Goal: Check status: Check status

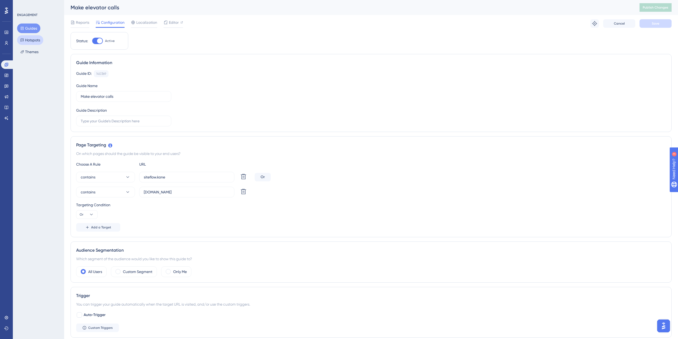
click at [30, 38] on button "Hotspots" at bounding box center [30, 40] width 26 height 10
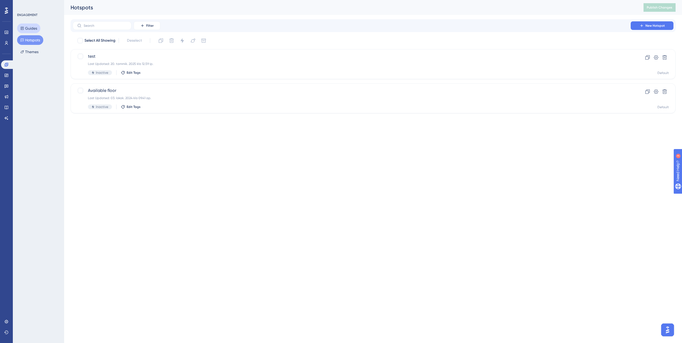
click at [36, 25] on button "Guides" at bounding box center [28, 29] width 23 height 10
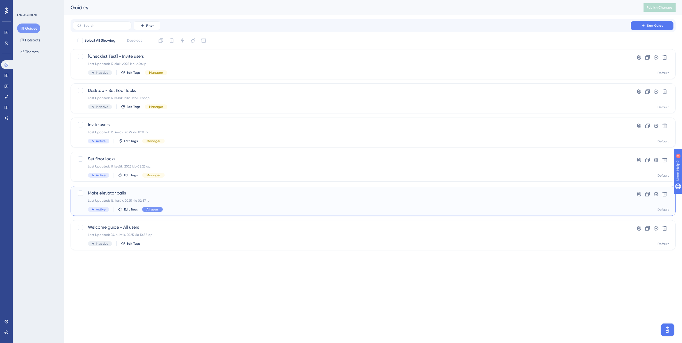
click at [112, 196] on div "Make elevator calls Last Updated: 16. kesäk. 2025 klo 02.57 ip. Active Edit Tag…" at bounding box center [351, 201] width 527 height 22
